Goal: Task Accomplishment & Management: Use online tool/utility

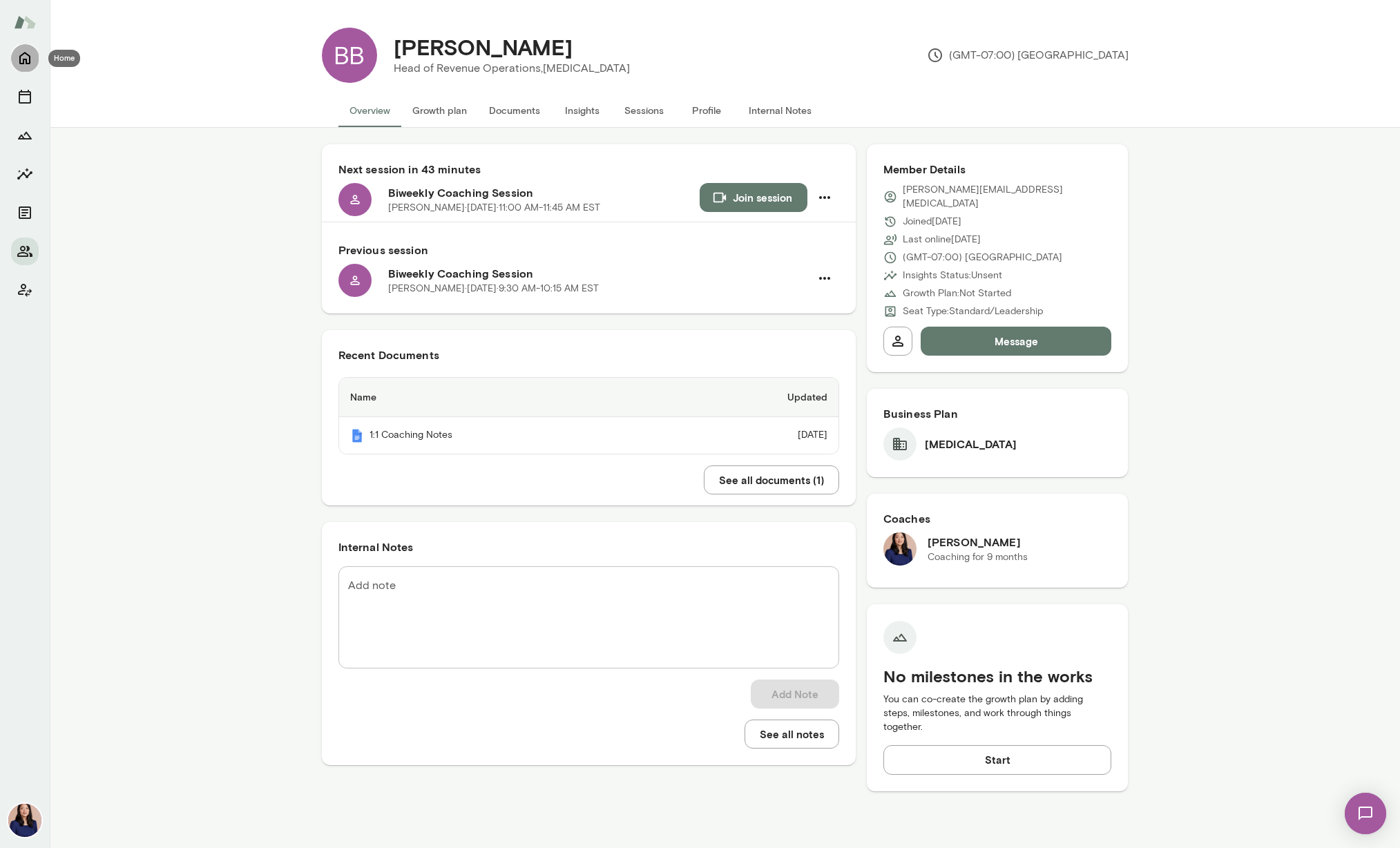
click at [25, 54] on icon "Home" at bounding box center [24, 57] width 16 height 16
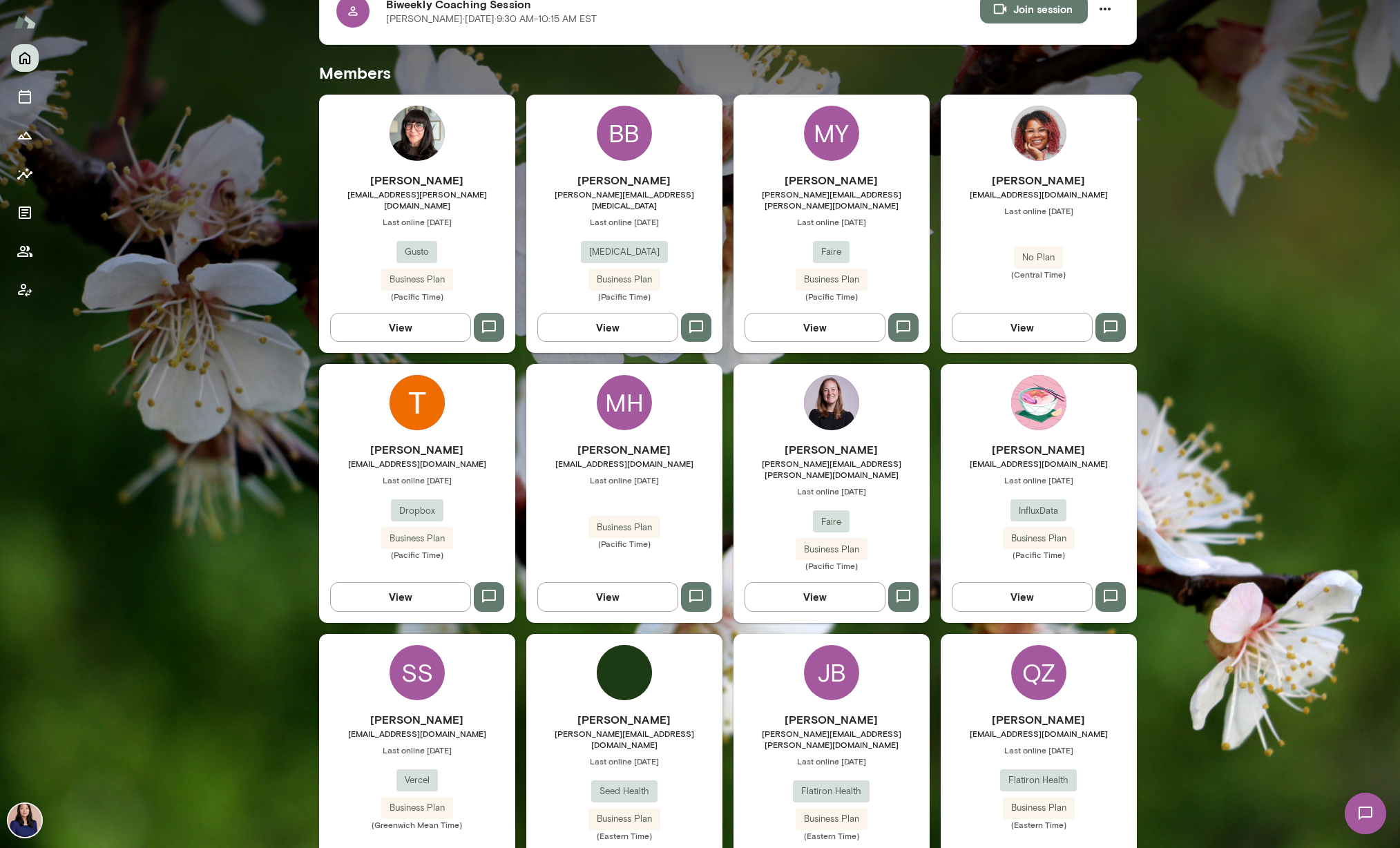
scroll to position [353, 0]
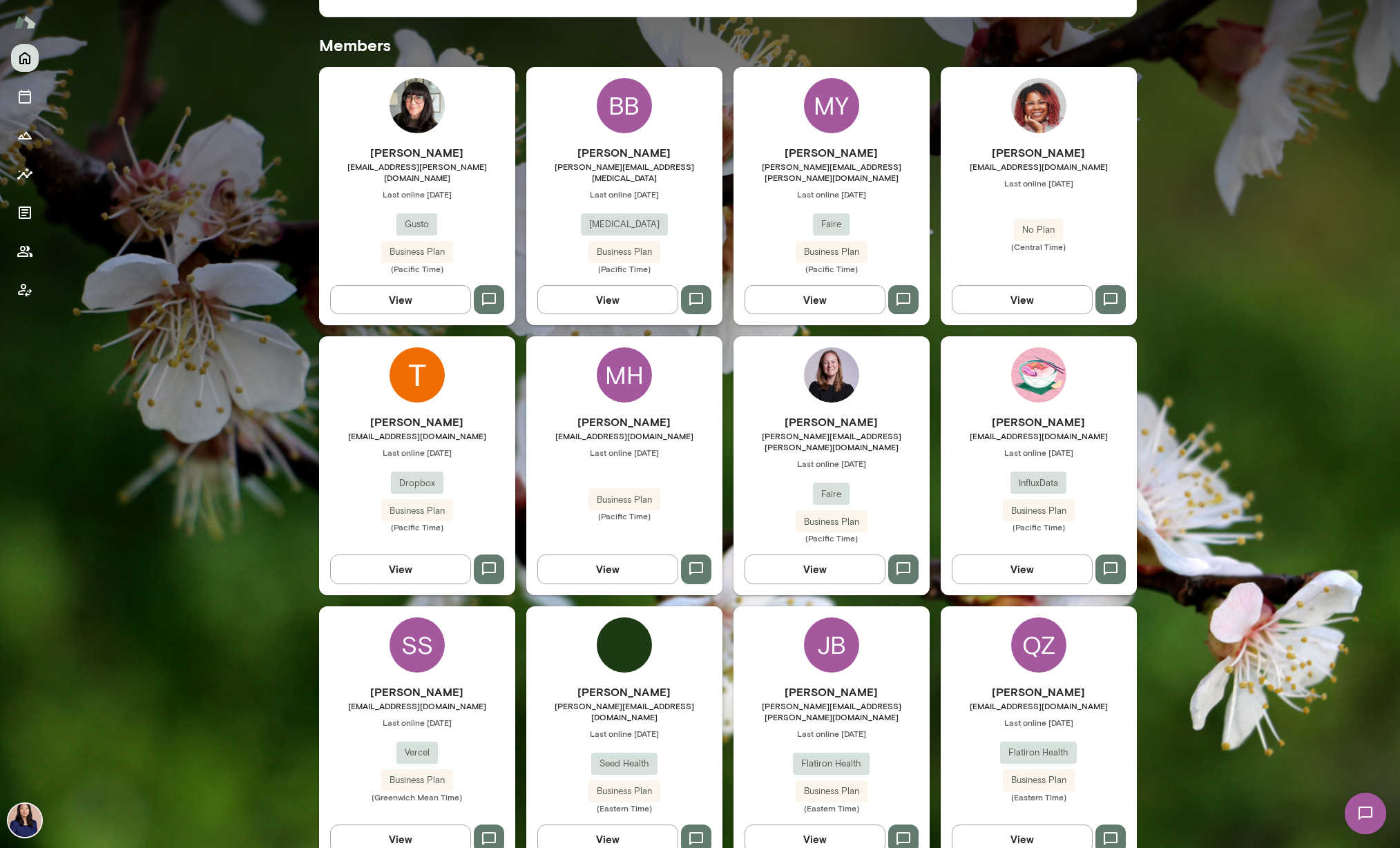
click at [840, 630] on div "JB" at bounding box center [831, 644] width 55 height 55
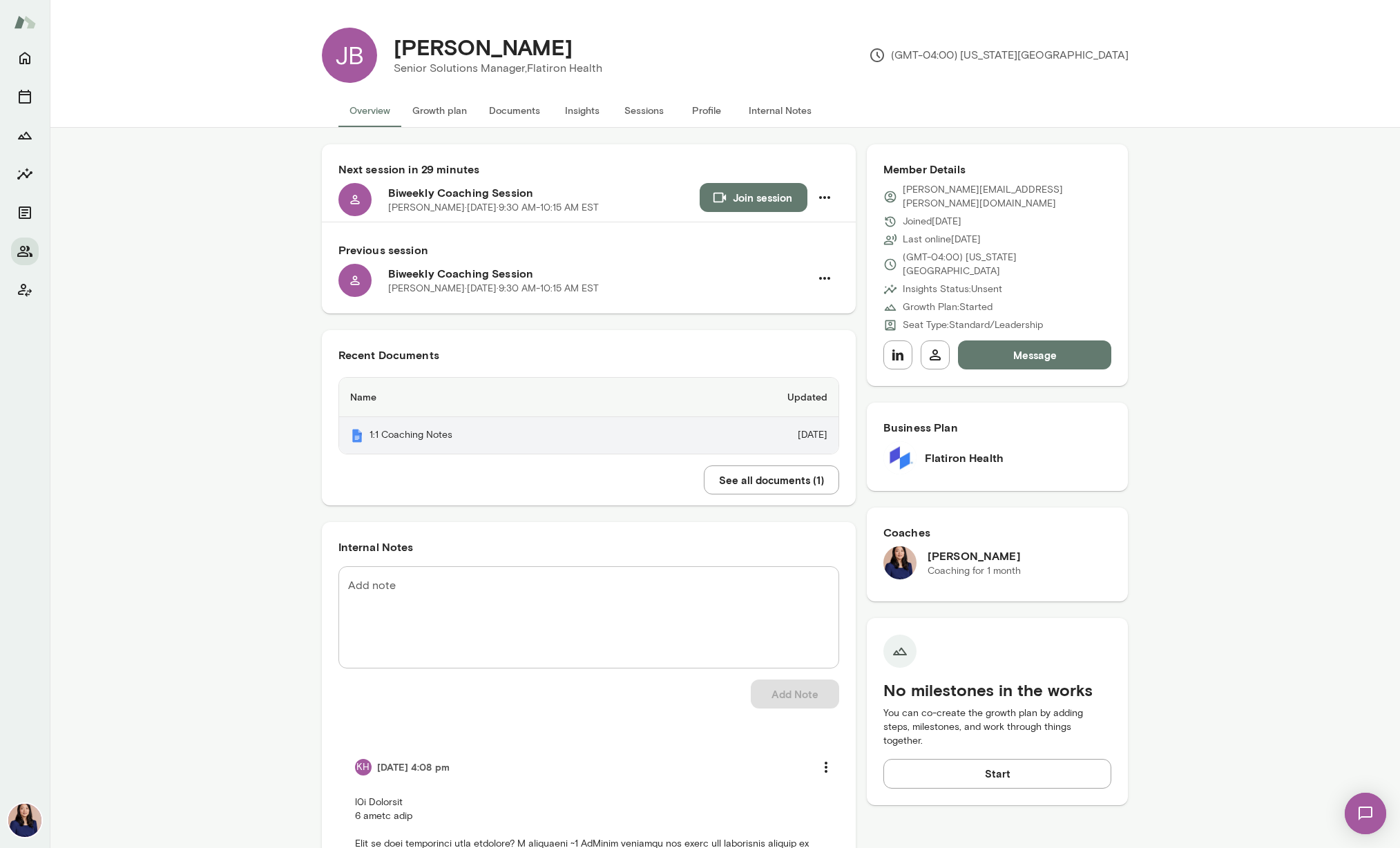
click at [383, 437] on th "1:1 Coaching Notes" at bounding box center [506, 435] width 333 height 37
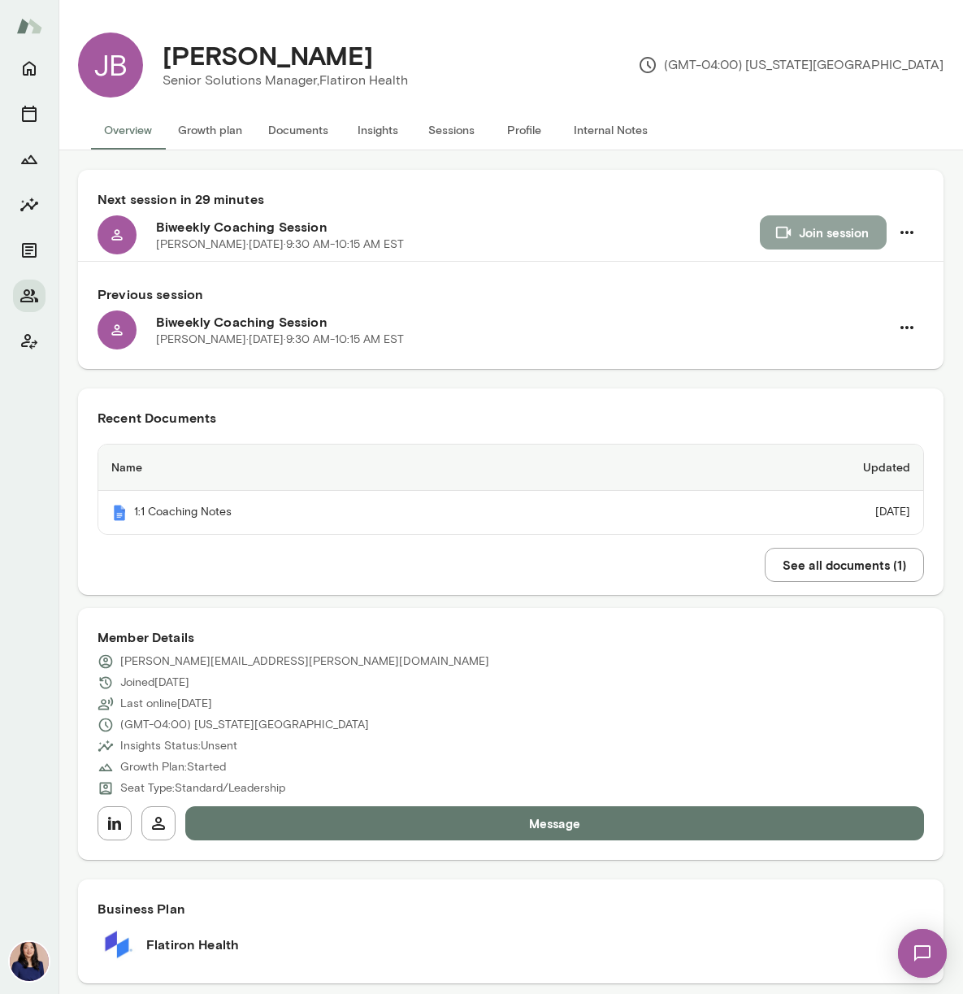
click at [781, 238] on button "Join session" at bounding box center [823, 232] width 127 height 34
